Goal: Task Accomplishment & Management: Use online tool/utility

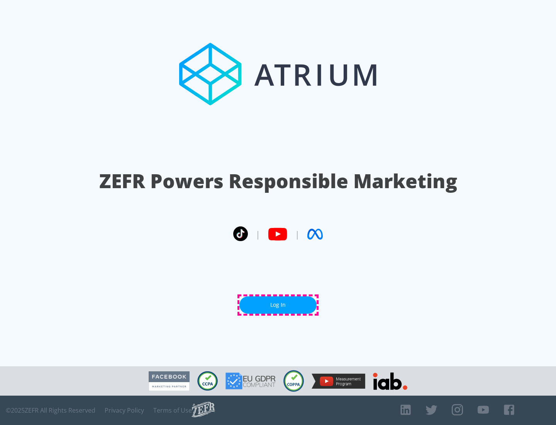
click at [278, 305] on link "Log In" at bounding box center [277, 304] width 77 height 17
